Goal: Task Accomplishment & Management: Manage account settings

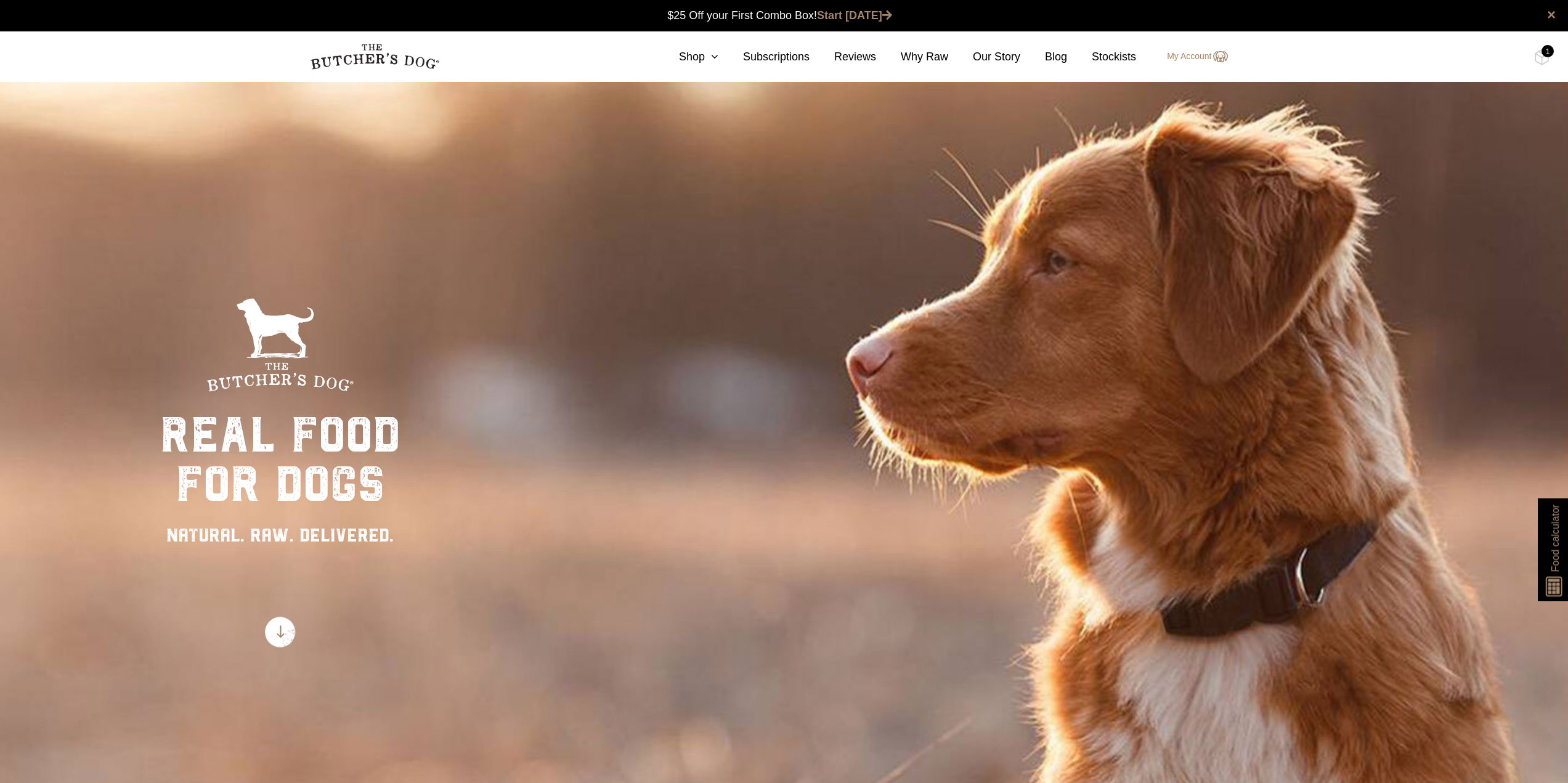
click at [1167, 66] on nav "0 Shop Combo Boxes Treats" at bounding box center [784, 57] width 986 height 50
click at [1188, 55] on link "My Account" at bounding box center [1191, 57] width 73 height 15
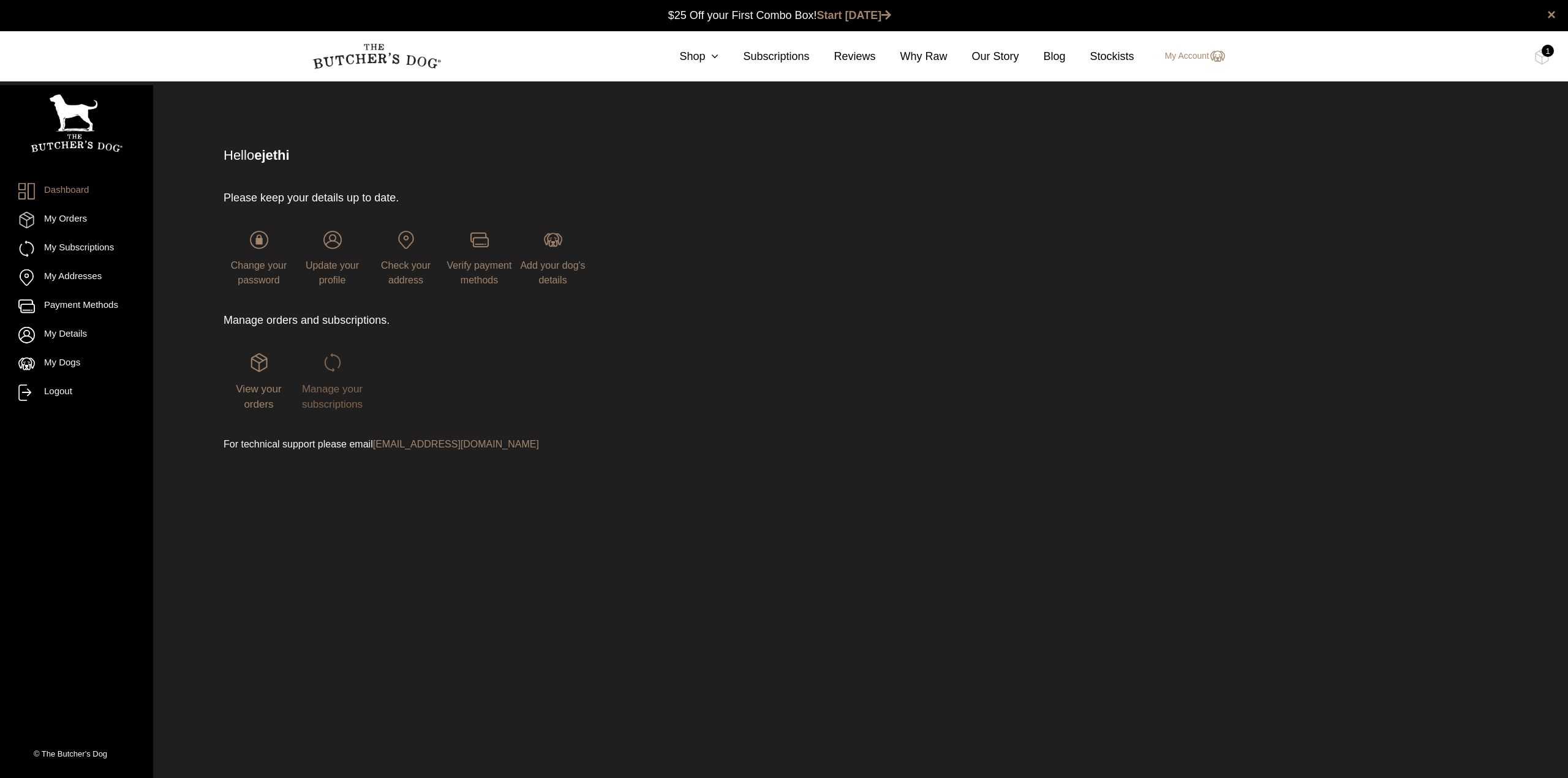
click at [339, 387] on span "Manage your subscriptions" at bounding box center [331, 397] width 60 height 28
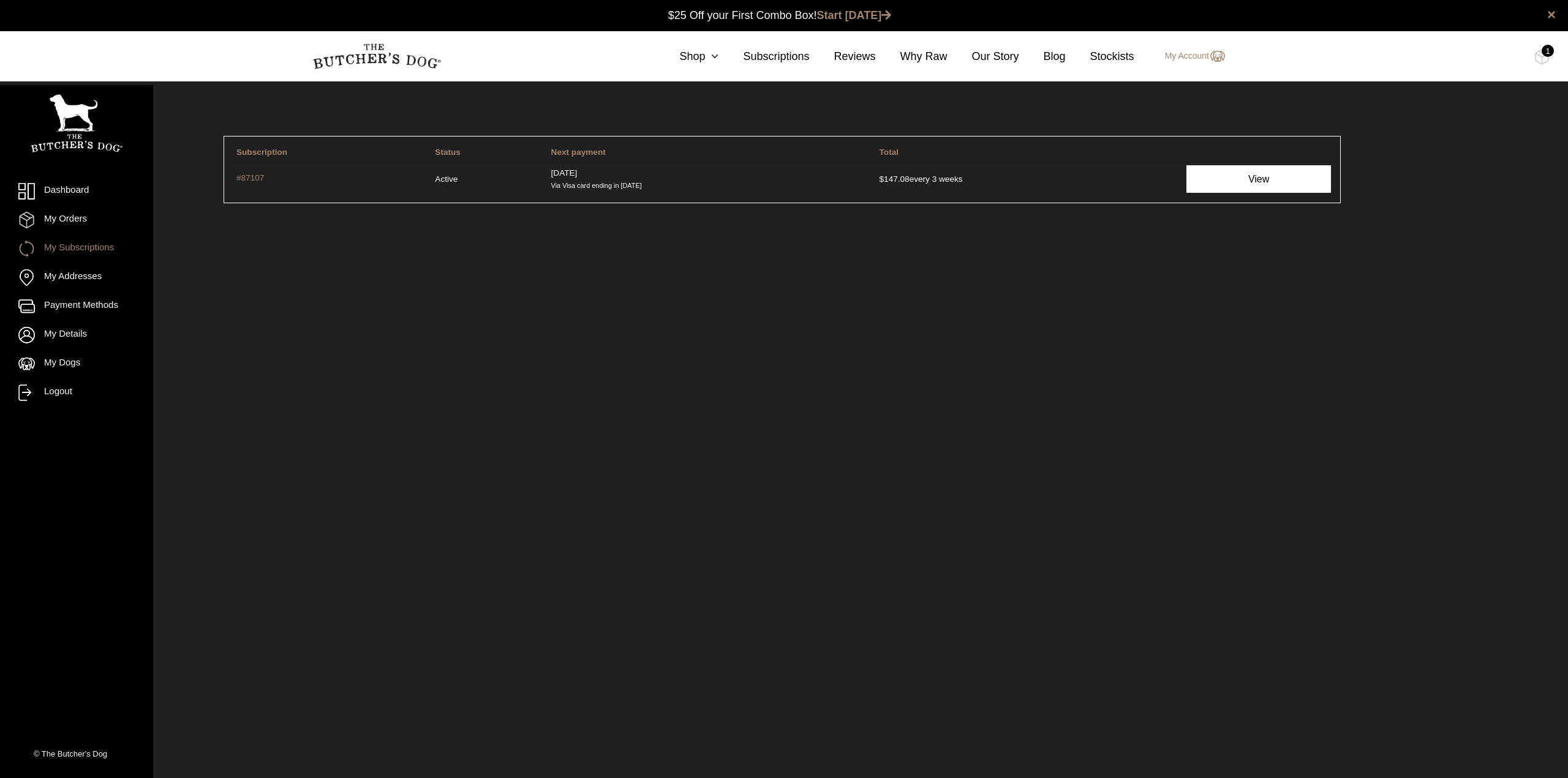
click at [1250, 179] on link "View" at bounding box center [1259, 179] width 145 height 28
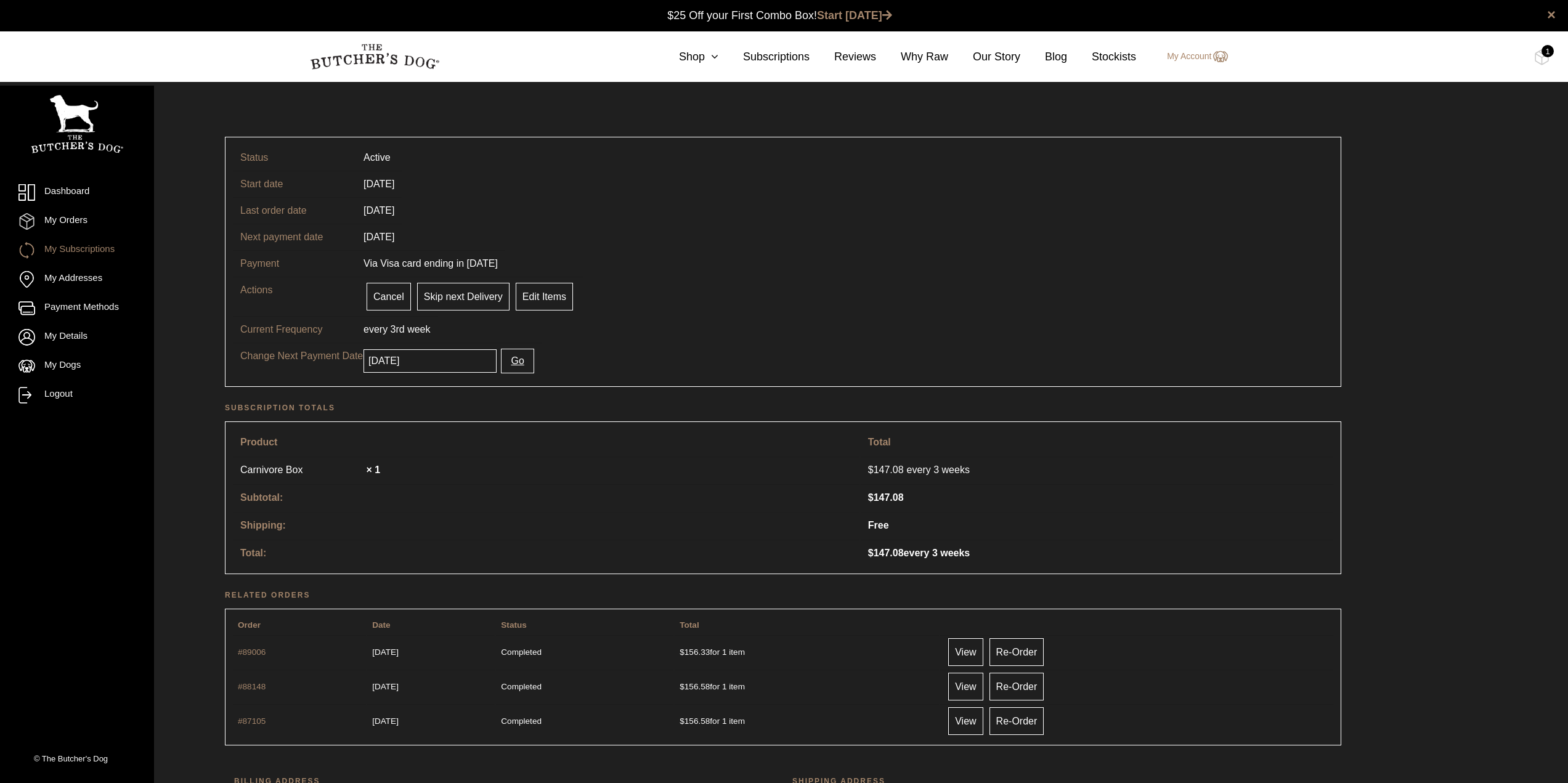
click at [453, 366] on input "2025-08-22" at bounding box center [429, 360] width 133 height 23
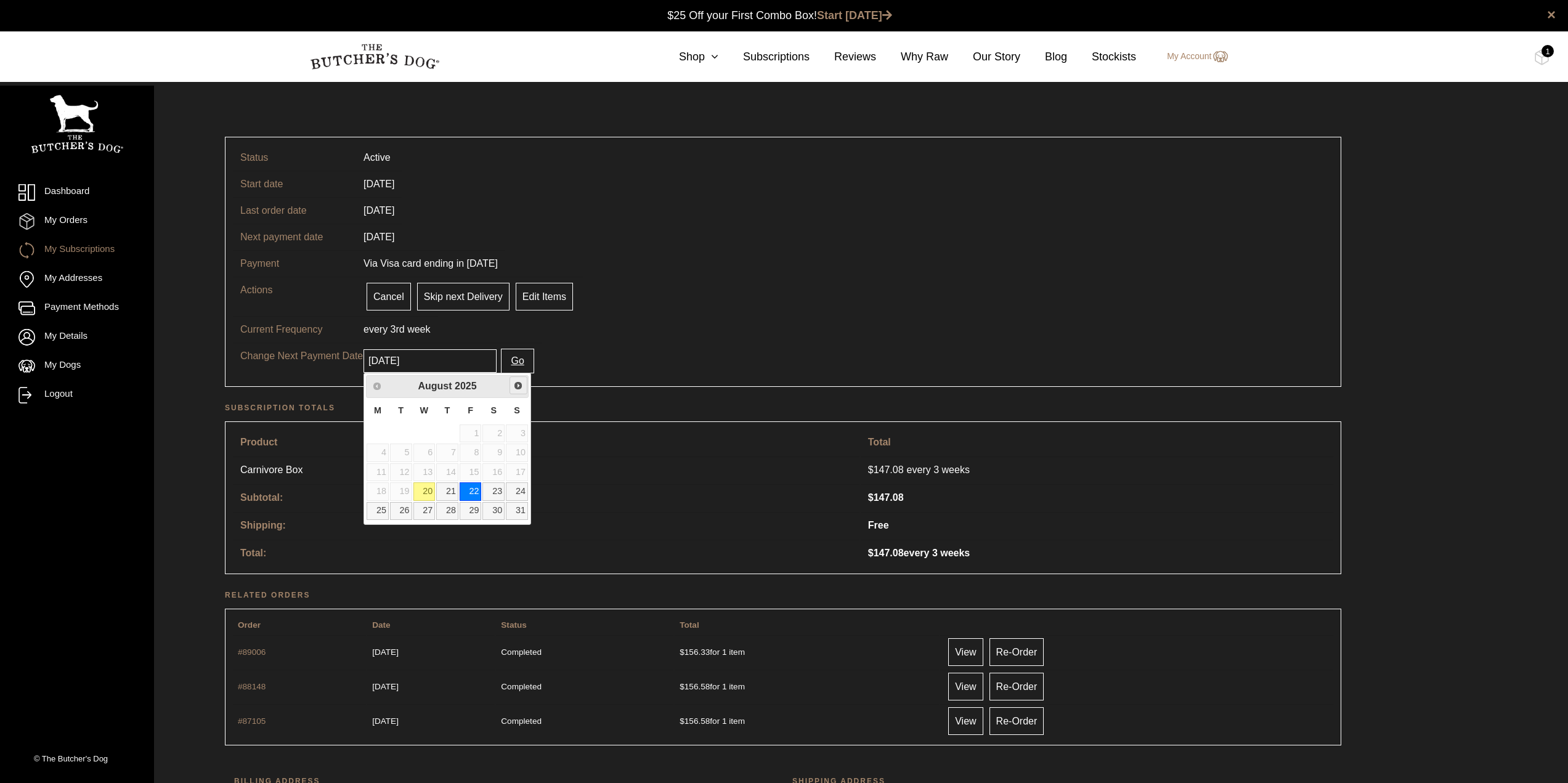
click at [520, 386] on span "Next" at bounding box center [518, 385] width 10 height 10
click at [386, 453] on link "8" at bounding box center [378, 452] width 22 height 18
type input "[DATE]"
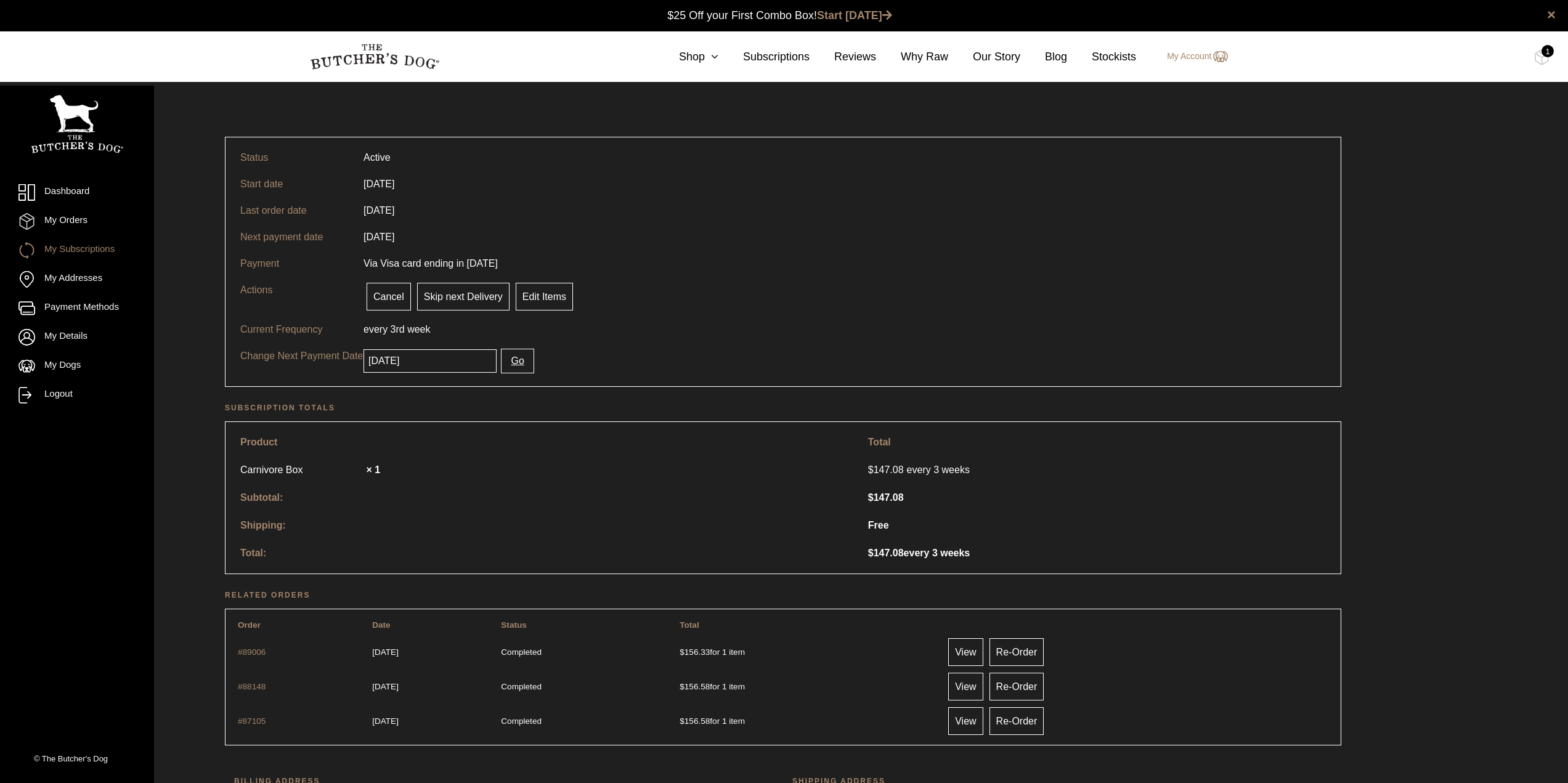
click at [503, 364] on button "Go" at bounding box center [517, 361] width 33 height 24
